Goal: Find specific page/section: Find specific page/section

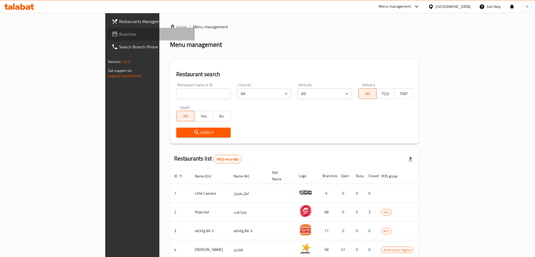
click at [119, 37] on span "Branches" at bounding box center [155, 34] width 72 height 6
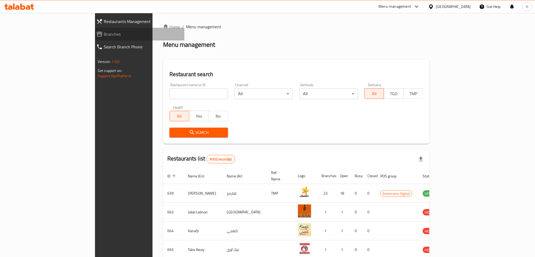
click at [104, 32] on span "Branches" at bounding box center [142, 34] width 77 height 6
click at [471, 7] on div "[GEOGRAPHIC_DATA]" at bounding box center [449, 6] width 51 height 13
click at [467, 6] on div "[GEOGRAPHIC_DATA]" at bounding box center [453, 7] width 35 height 6
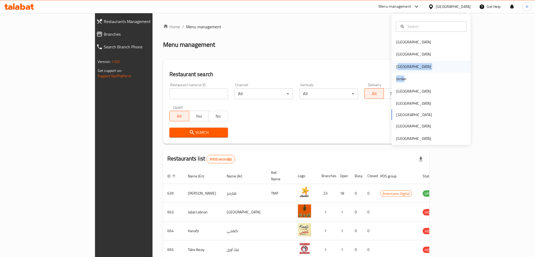
drag, startPoint x: 399, startPoint y: 73, endPoint x: 392, endPoint y: 68, distance: 8.8
click at [392, 68] on div "Bahrain Egypt Iraq Jordan Kuwait Oman Qatar Saudi Arabia United Arab Emirates" at bounding box center [431, 90] width 79 height 109
click at [397, 68] on div "Iraq" at bounding box center [414, 67] width 35 height 6
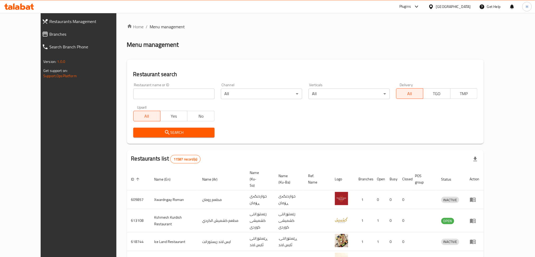
click at [167, 94] on input "search" at bounding box center [173, 93] width 81 height 11
paste input "756544"
type input "756544"
click button "Search" at bounding box center [173, 133] width 81 height 10
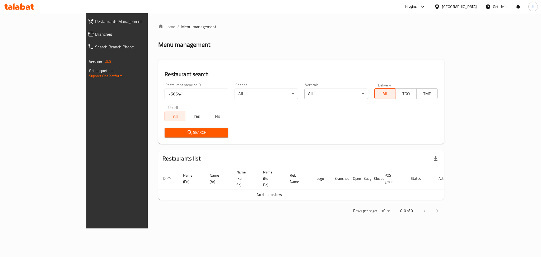
click at [18, 13] on div at bounding box center [270, 13] width 541 height 0
click at [13, 10] on icon at bounding box center [19, 6] width 30 height 6
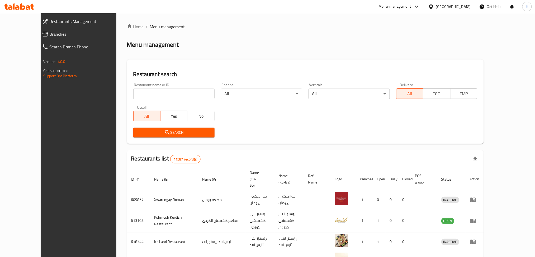
click at [133, 95] on input "search" at bounding box center [173, 93] width 81 height 11
click at [49, 33] on span "Branches" at bounding box center [87, 34] width 77 height 6
